Goal: Task Accomplishment & Management: Use online tool/utility

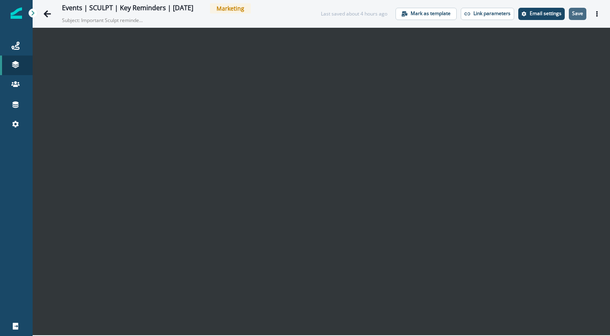
click at [584, 13] on button "Save" at bounding box center [578, 14] width 18 height 12
click at [593, 17] on button "Actions" at bounding box center [597, 14] width 13 height 12
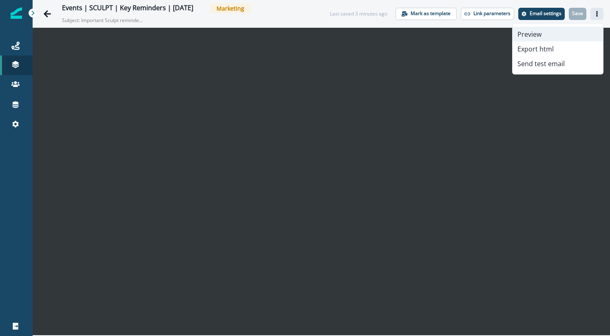
click at [552, 39] on button "Preview" at bounding box center [558, 34] width 91 height 15
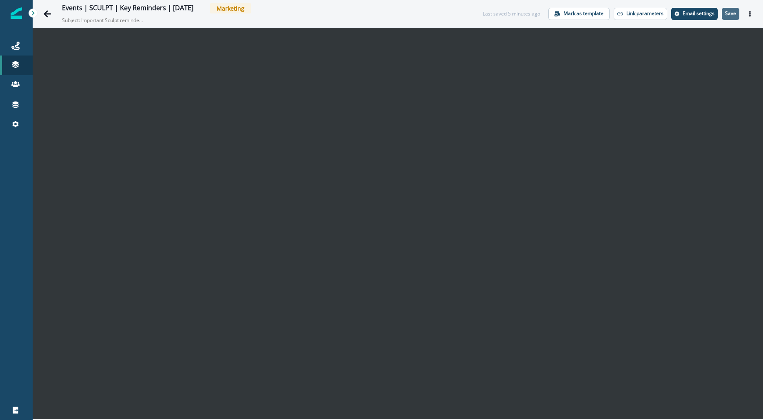
click at [610, 16] on p "Save" at bounding box center [730, 14] width 11 height 6
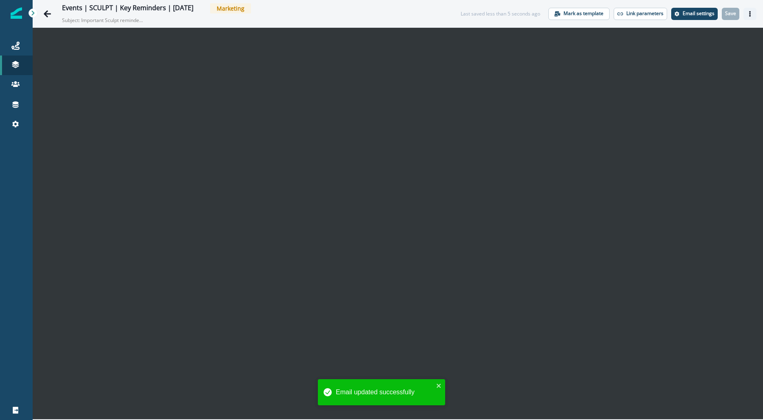
click at [610, 13] on button "Actions" at bounding box center [749, 14] width 13 height 12
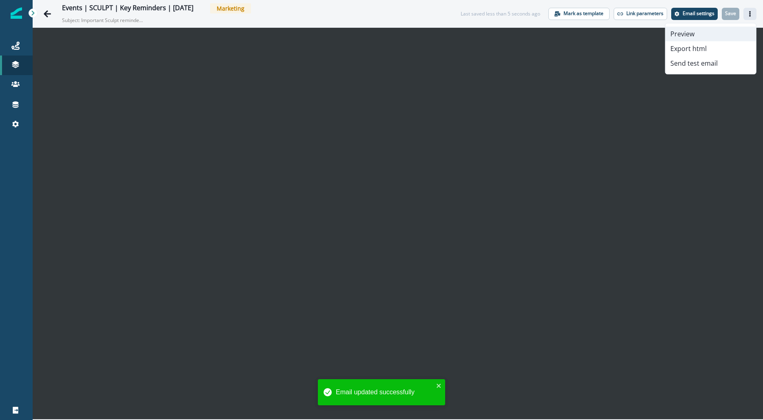
click at [610, 33] on button "Preview" at bounding box center [711, 34] width 91 height 15
